Goal: Task Accomplishment & Management: Use online tool/utility

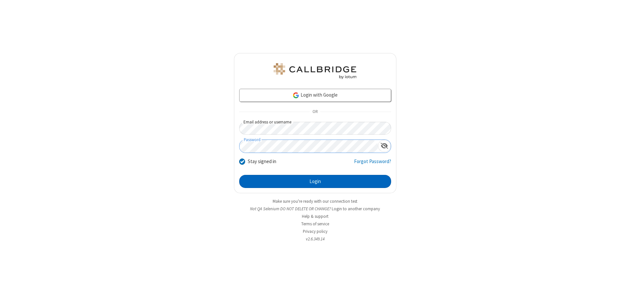
click at [315, 182] on button "Login" at bounding box center [315, 181] width 152 height 13
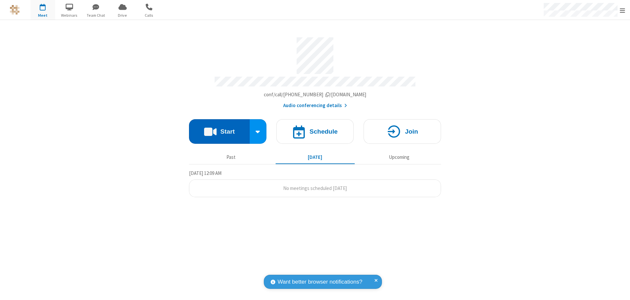
click at [219, 129] on button "Start" at bounding box center [219, 131] width 61 height 25
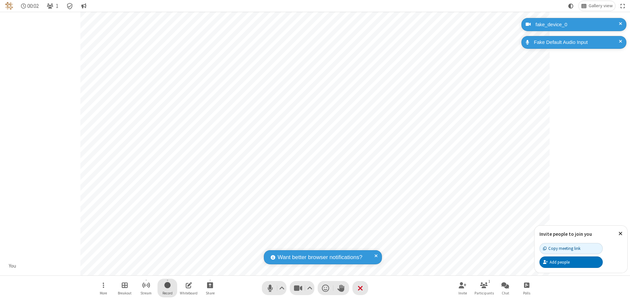
click at [167, 288] on span "Start recording" at bounding box center [167, 285] width 6 height 8
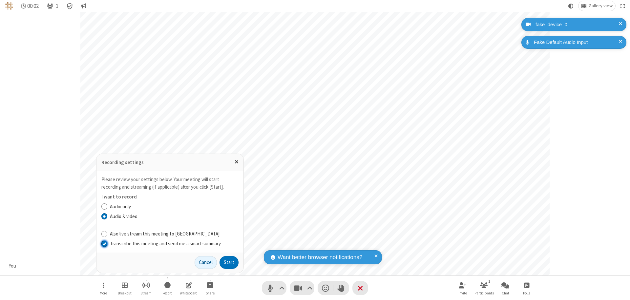
click at [104, 244] on input "Transcribe this meeting and send me a smart summary" at bounding box center [104, 243] width 6 height 7
click at [229, 263] on button "Start" at bounding box center [228, 262] width 19 height 13
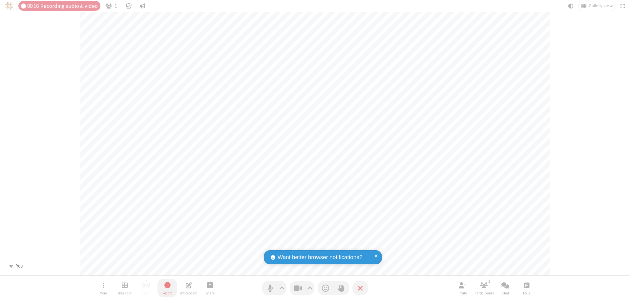
click at [167, 288] on span "Stop recording" at bounding box center [167, 285] width 8 height 8
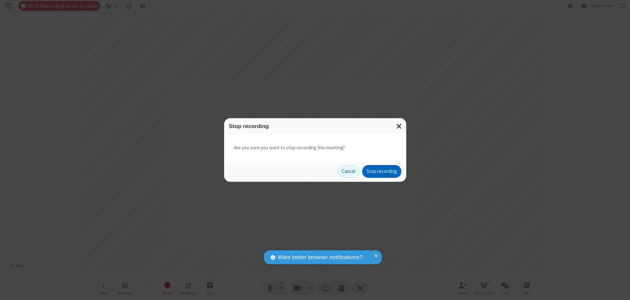
click at [381, 172] on button "Stop recording" at bounding box center [381, 171] width 39 height 13
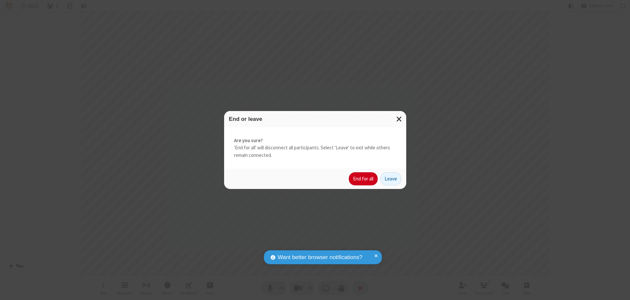
click at [363, 179] on button "End for all" at bounding box center [363, 179] width 29 height 13
